Goal: Information Seeking & Learning: Learn about a topic

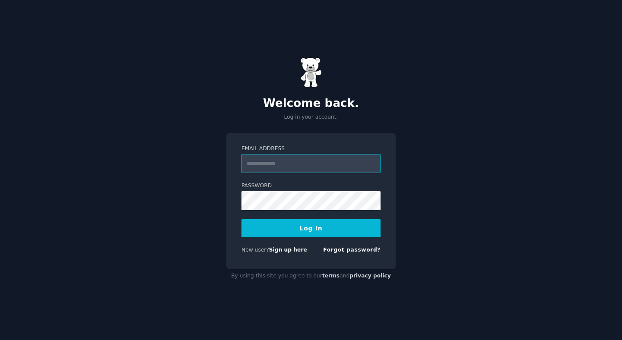
type input "**********"
click at [280, 228] on button "Log In" at bounding box center [310, 228] width 139 height 18
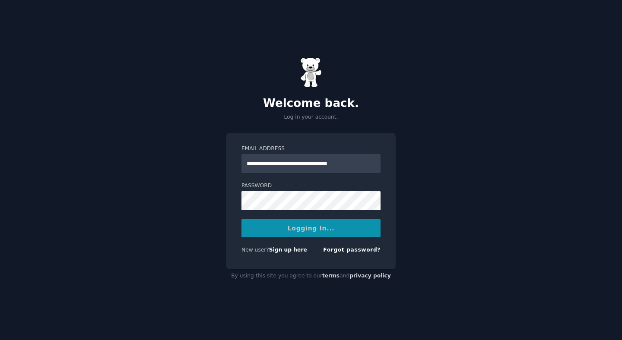
scroll to position [0, 0]
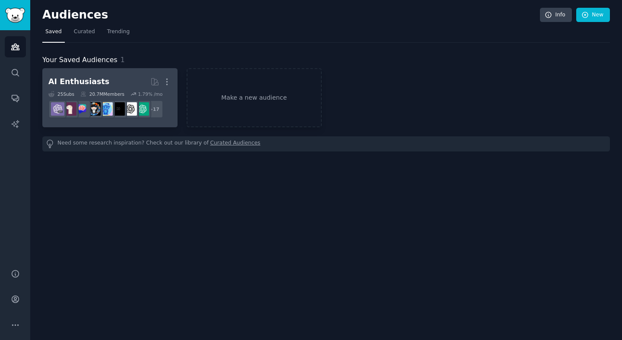
click at [95, 83] on div "AI Enthusiasts" at bounding box center [78, 81] width 61 height 11
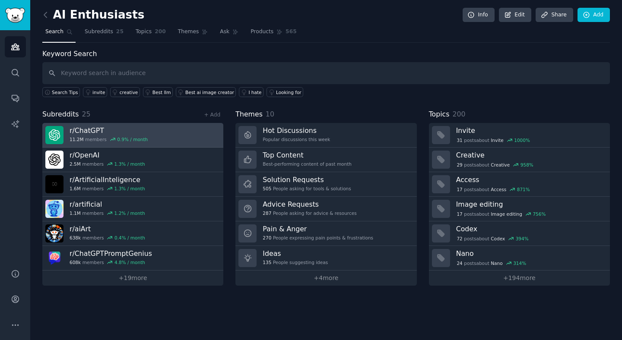
click at [120, 139] on div "0.9 % / month" at bounding box center [132, 139] width 31 height 6
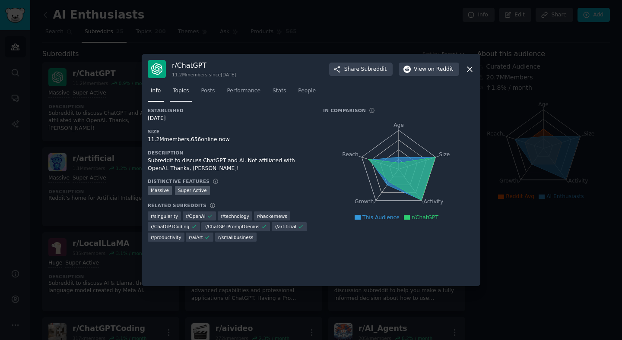
click at [180, 90] on span "Topics" at bounding box center [181, 91] width 16 height 8
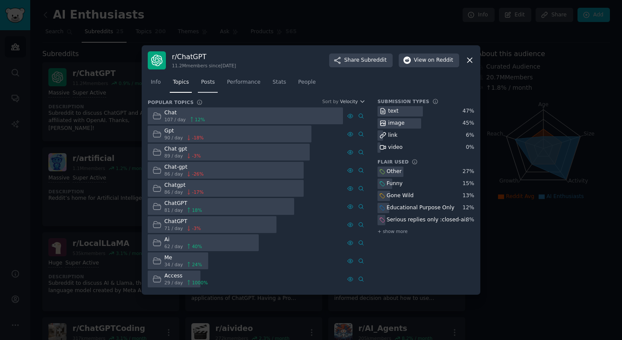
click at [205, 84] on span "Posts" at bounding box center [208, 83] width 14 height 8
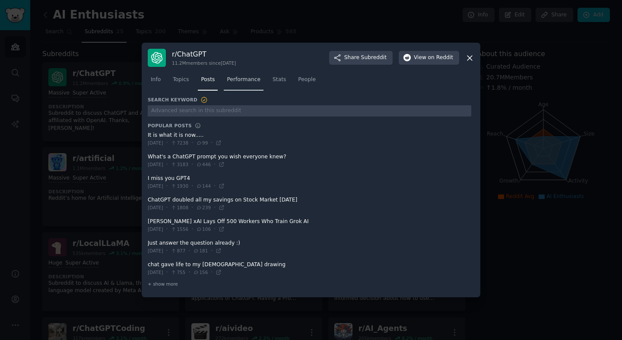
click at [240, 84] on link "Performance" at bounding box center [244, 82] width 40 height 18
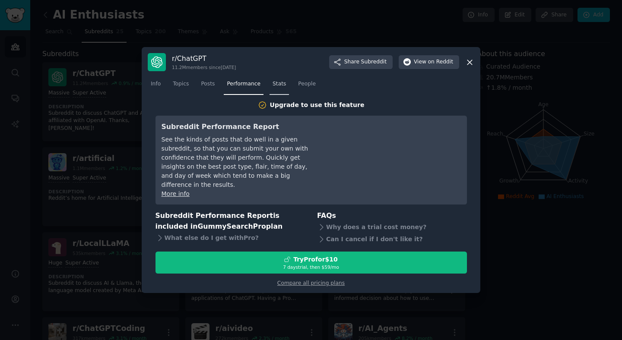
click at [285, 88] on link "Stats" at bounding box center [278, 86] width 19 height 18
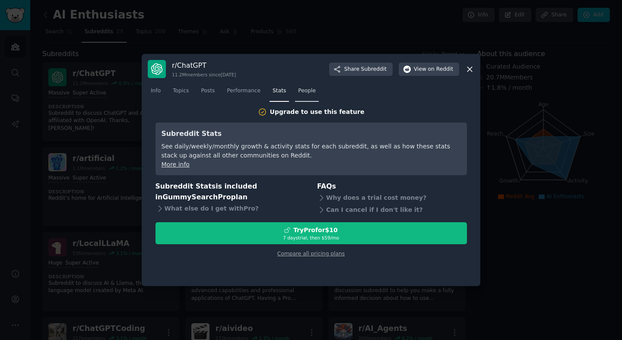
click at [310, 91] on span "People" at bounding box center [307, 91] width 18 height 8
click at [287, 20] on div at bounding box center [311, 170] width 622 height 340
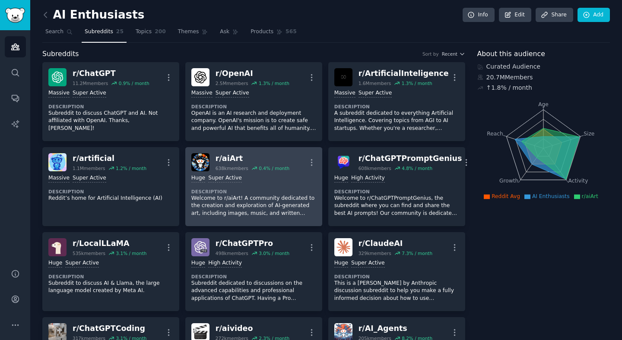
click at [224, 158] on div "r/ aiArt" at bounding box center [252, 158] width 74 height 11
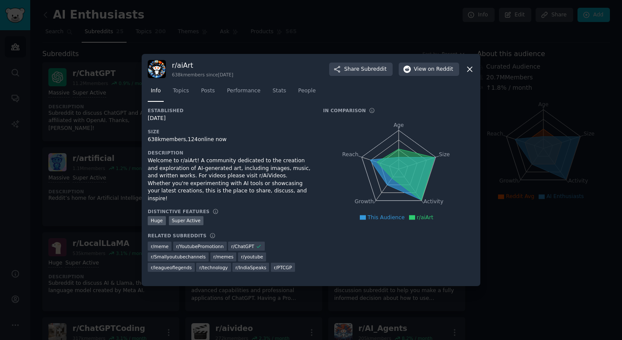
click at [146, 148] on div "r/ aiArt 638k members since [DATE] Share Subreddit View on Reddit Info Topics P…" at bounding box center [311, 170] width 338 height 232
click at [121, 156] on div at bounding box center [311, 170] width 622 height 340
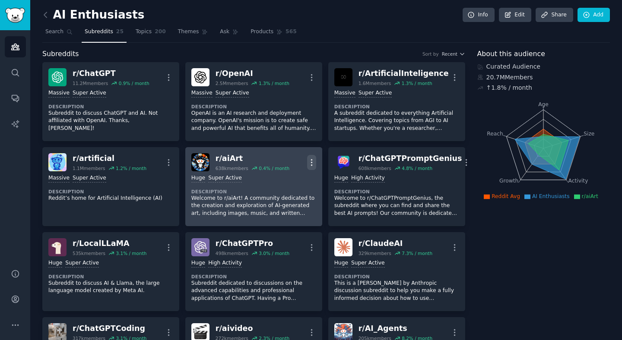
click at [311, 162] on icon "button" at bounding box center [311, 162] width 1 height 6
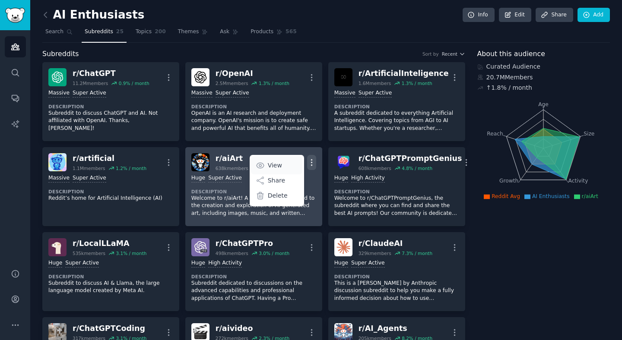
click at [278, 164] on p "View" at bounding box center [275, 165] width 14 height 9
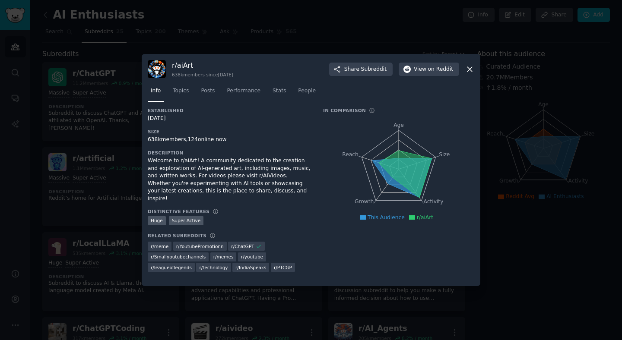
click at [135, 177] on div at bounding box center [311, 170] width 622 height 340
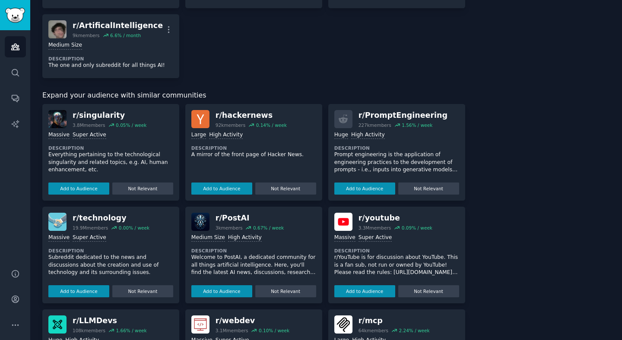
scroll to position [729, 0]
